Goal: Find specific page/section: Find specific page/section

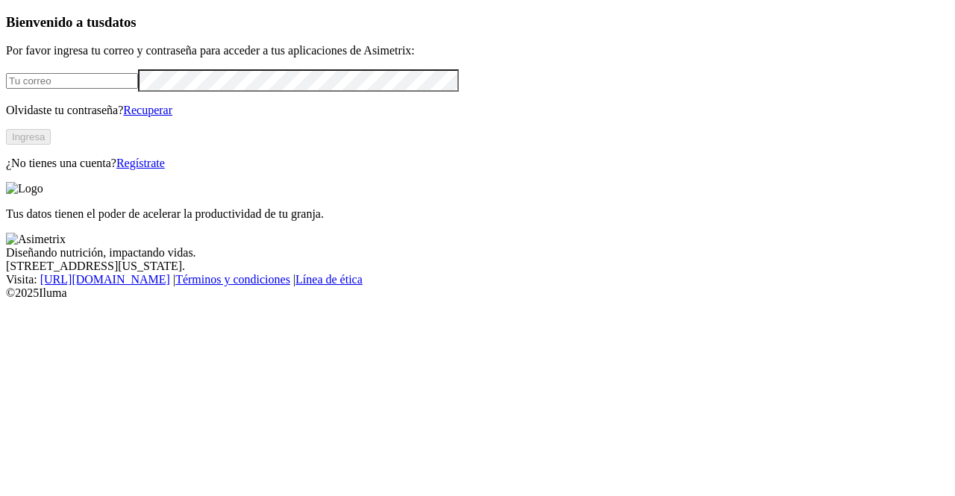
type input "[PERSON_NAME][EMAIL_ADDRESS][PERSON_NAME][DOMAIN_NAME]"
click at [51, 145] on button "Ingresa" at bounding box center [28, 137] width 45 height 16
